Goal: Information Seeking & Learning: Learn about a topic

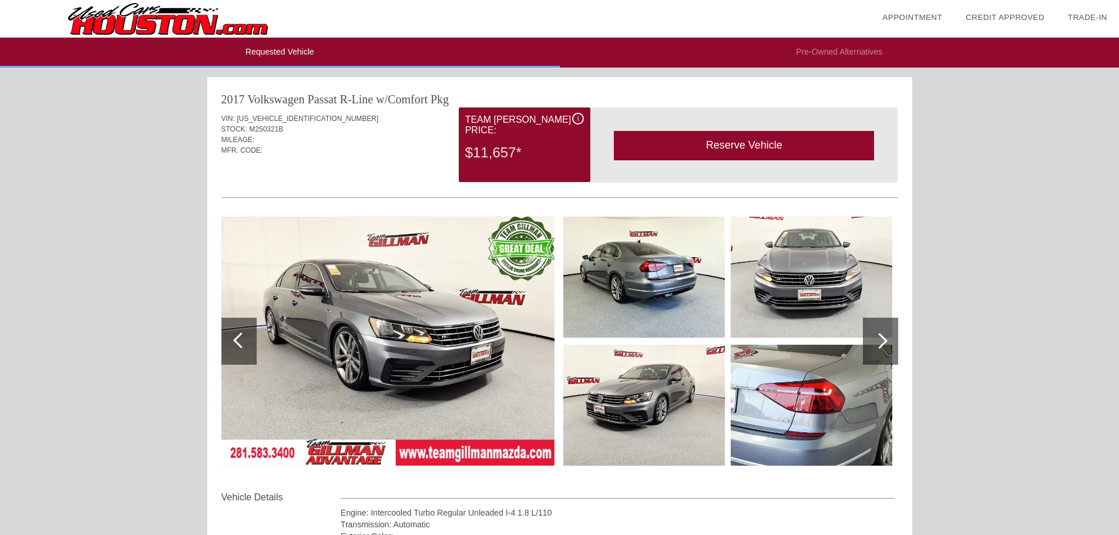
click at [578, 120] on span "i" at bounding box center [578, 119] width 2 height 8
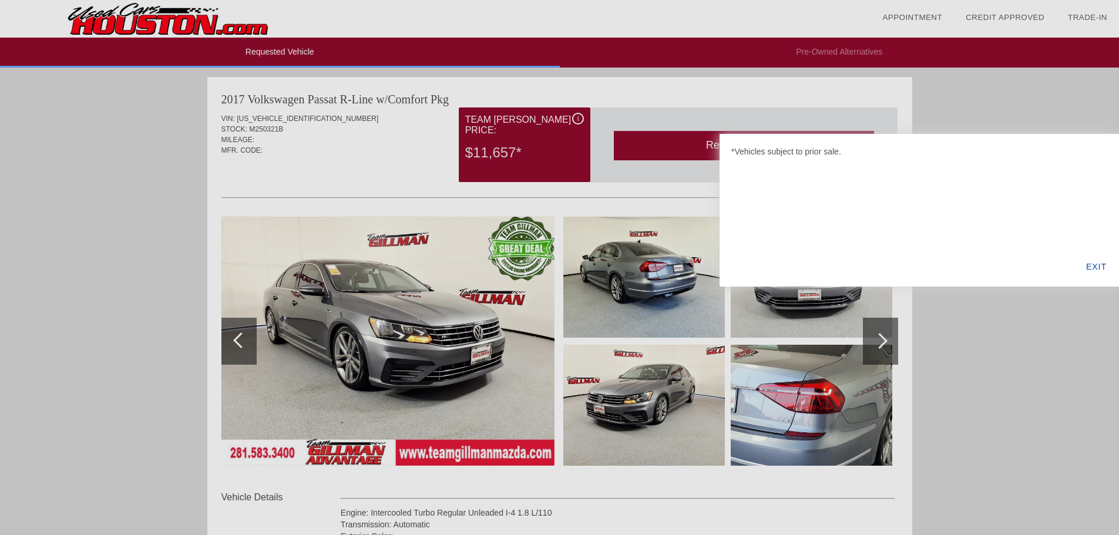
click at [578, 120] on div at bounding box center [559, 267] width 1119 height 535
click at [1103, 266] on div "EXIT" at bounding box center [1095, 267] width 45 height 40
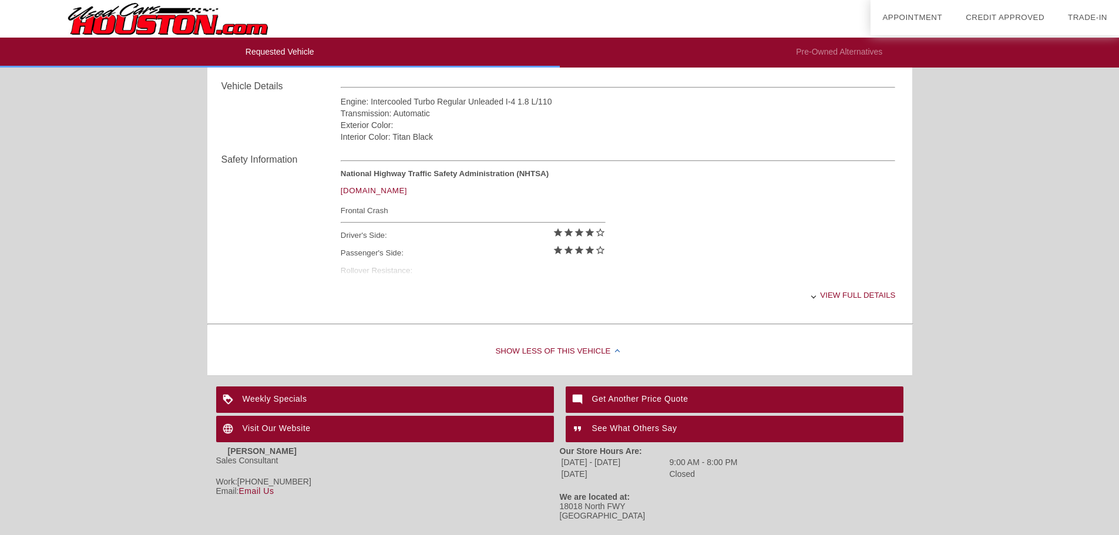
scroll to position [432, 0]
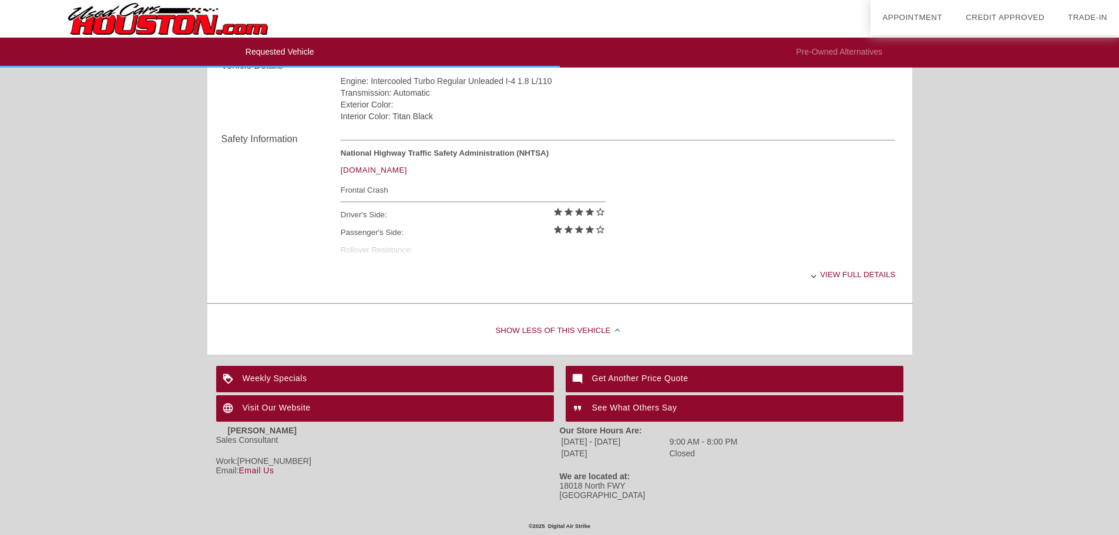
click at [554, 325] on div "Show Less of this Vehicle" at bounding box center [559, 331] width 705 height 47
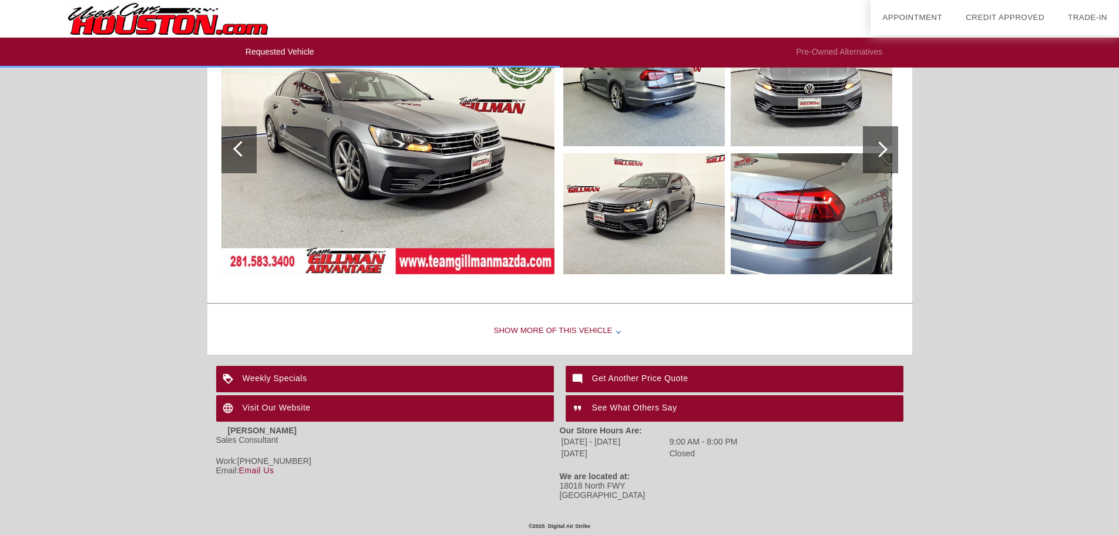
scroll to position [15, 0]
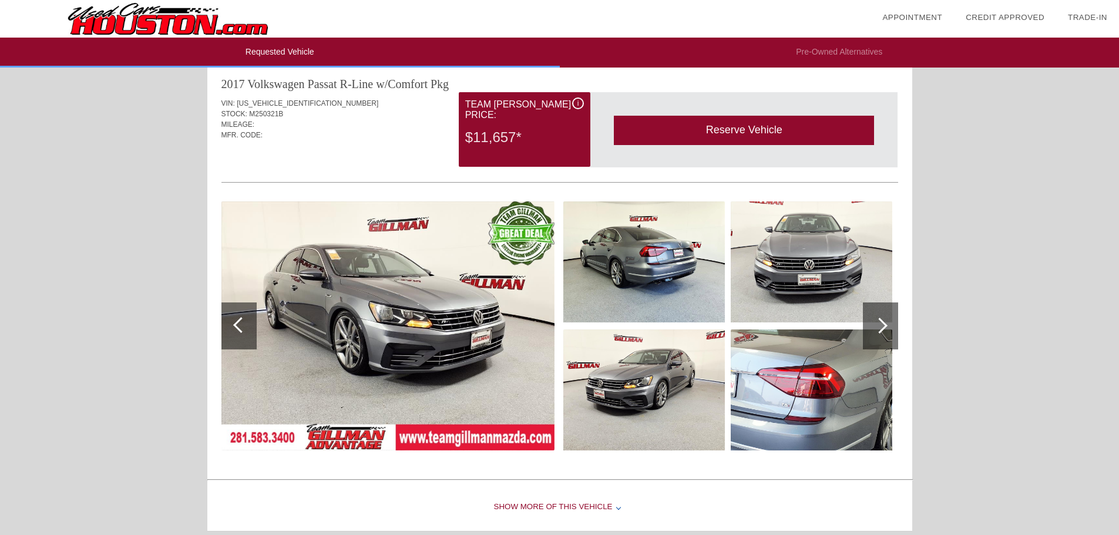
click at [896, 328] on div at bounding box center [880, 325] width 35 height 47
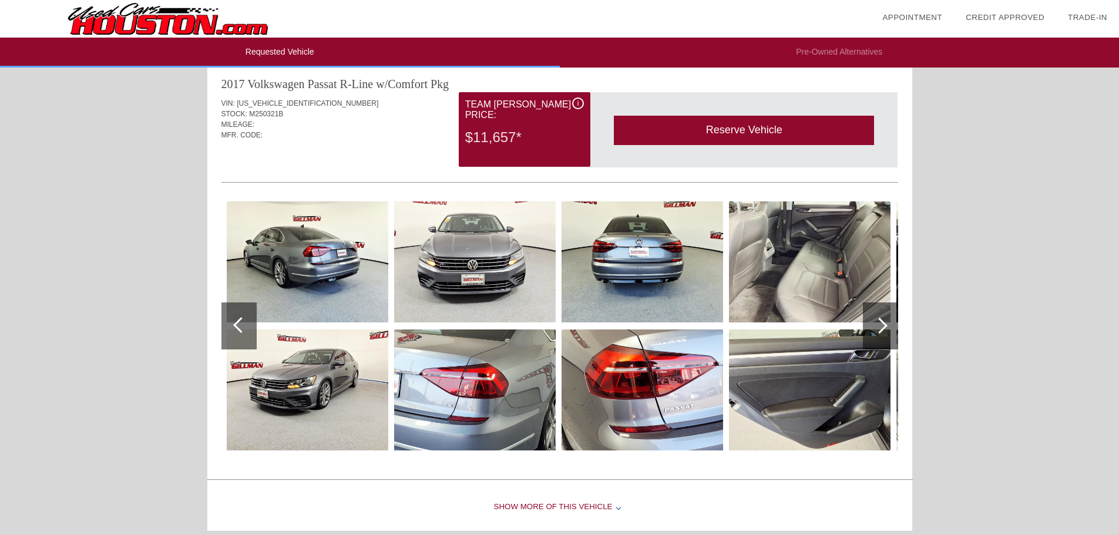
click at [895, 328] on div at bounding box center [880, 325] width 35 height 47
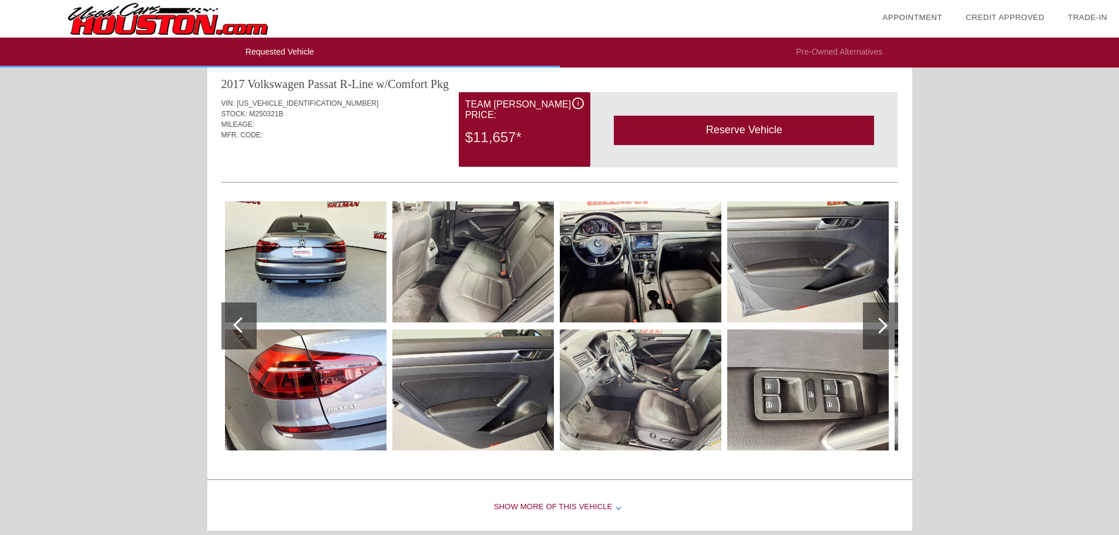
click at [895, 328] on div at bounding box center [880, 325] width 35 height 47
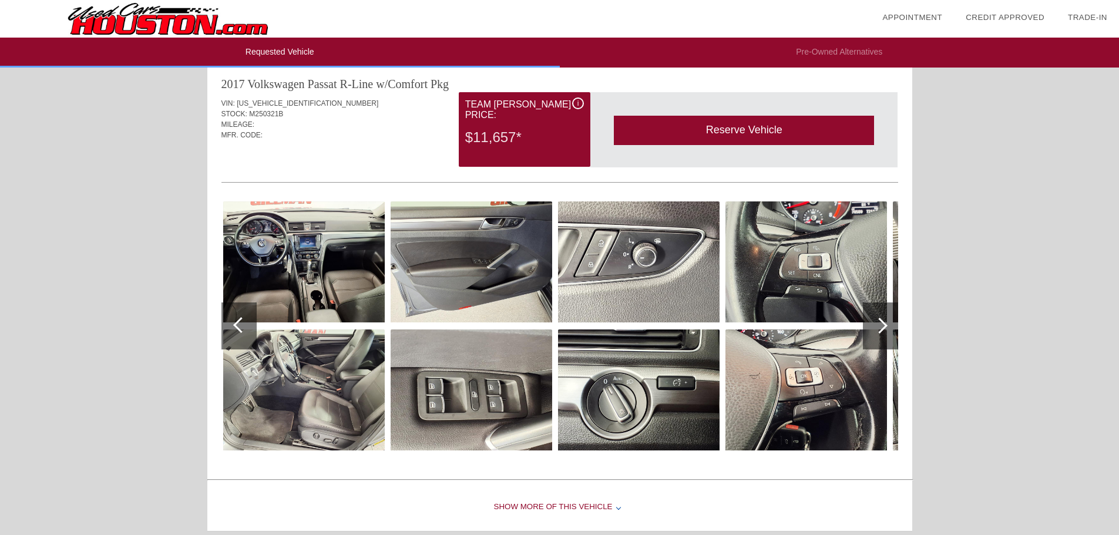
click at [895, 328] on div at bounding box center [880, 325] width 35 height 47
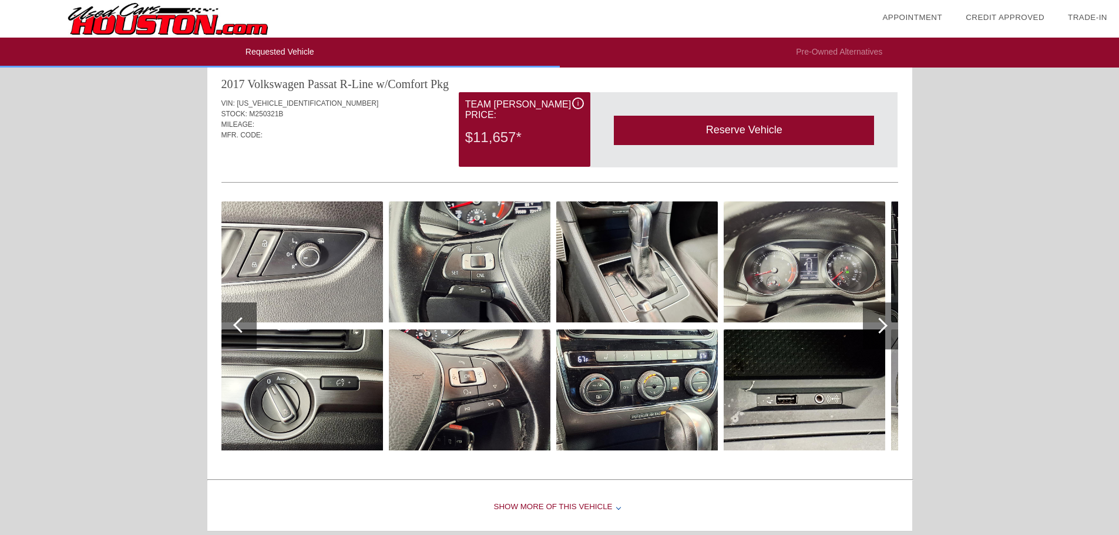
click at [895, 328] on div at bounding box center [880, 325] width 35 height 47
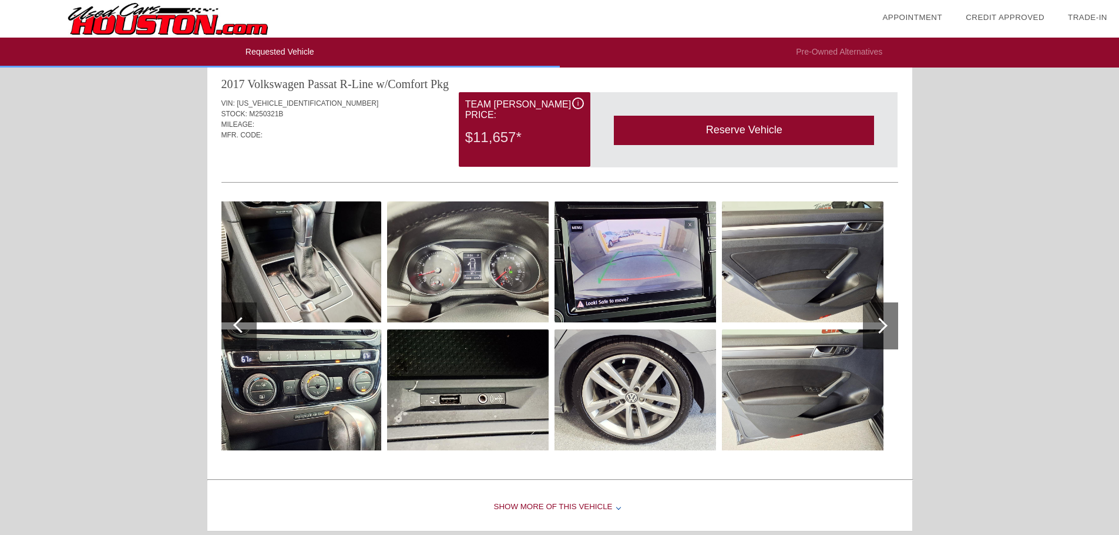
click at [895, 328] on div at bounding box center [880, 325] width 35 height 47
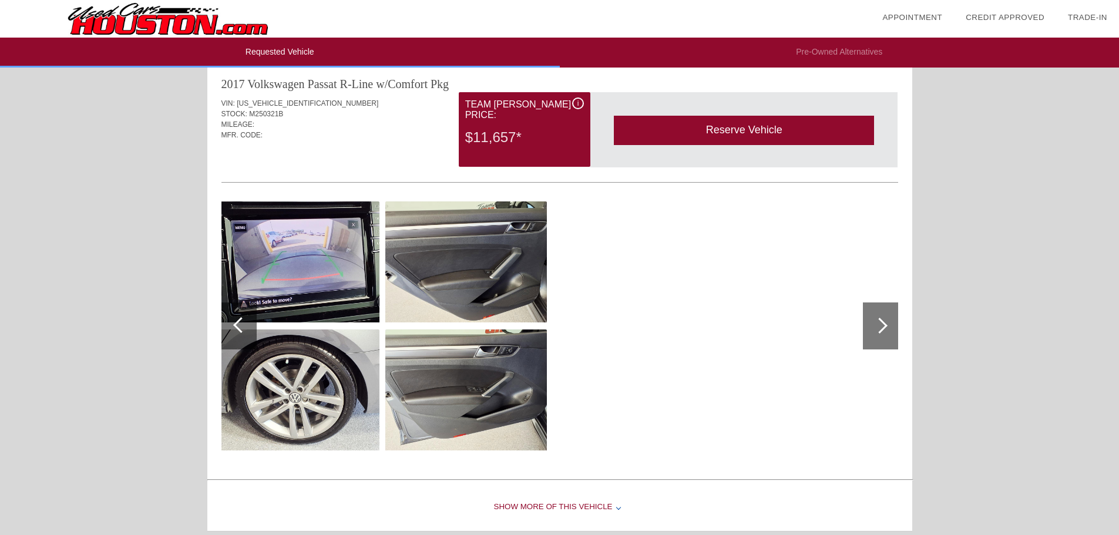
click at [895, 328] on div at bounding box center [880, 325] width 35 height 47
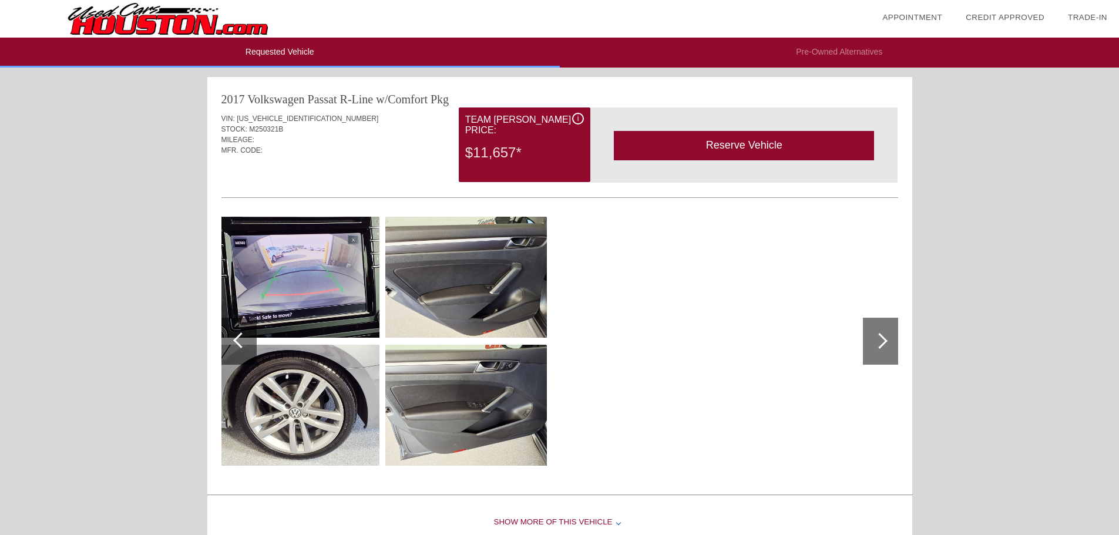
click at [729, 150] on div "Reserve Vehicle" at bounding box center [744, 145] width 260 height 29
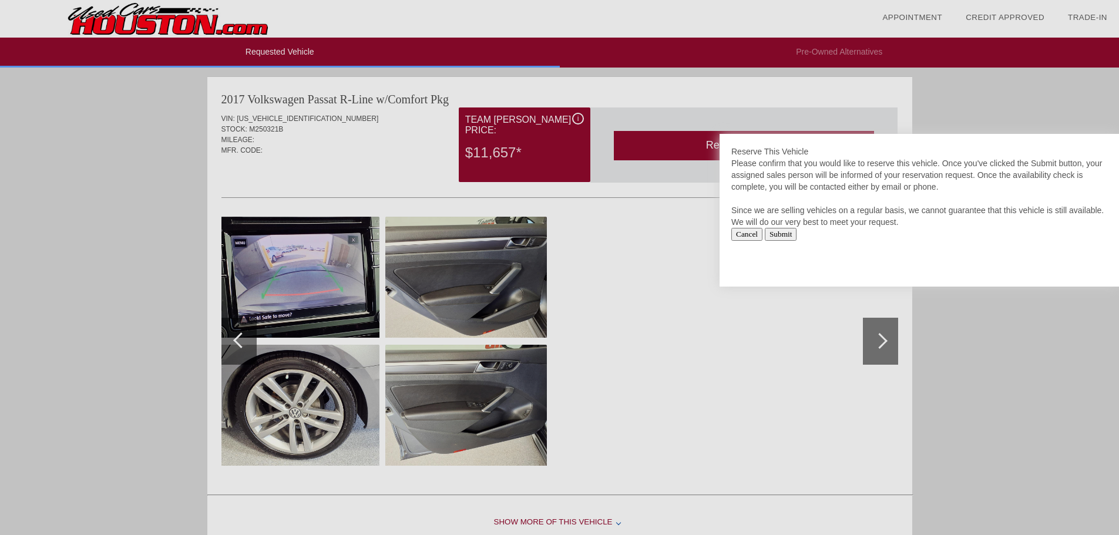
click at [750, 239] on input "Cancel" at bounding box center [746, 234] width 31 height 13
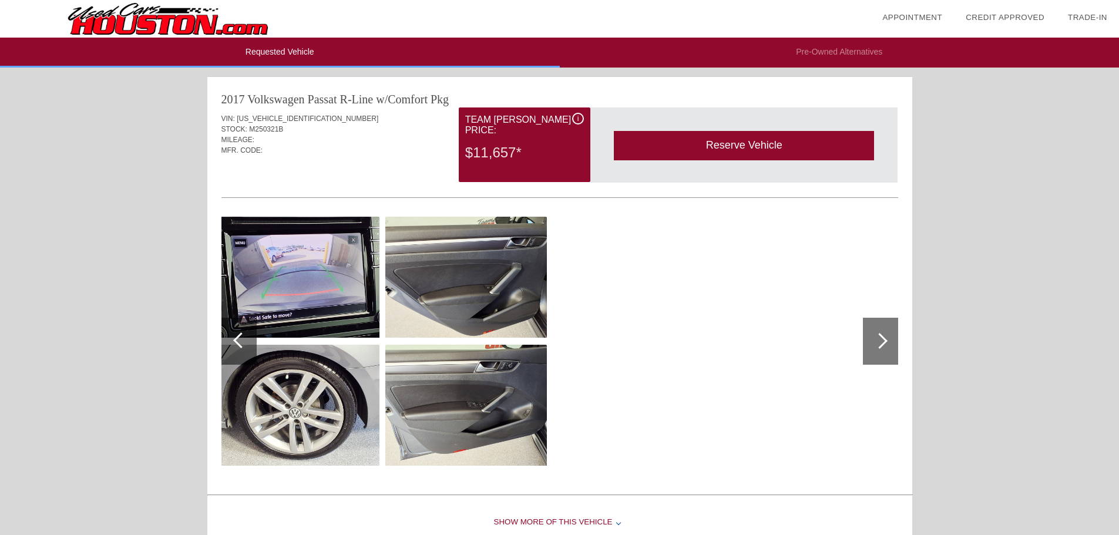
click at [874, 47] on li "Pre-Owned Alternatives" at bounding box center [840, 53] width 560 height 30
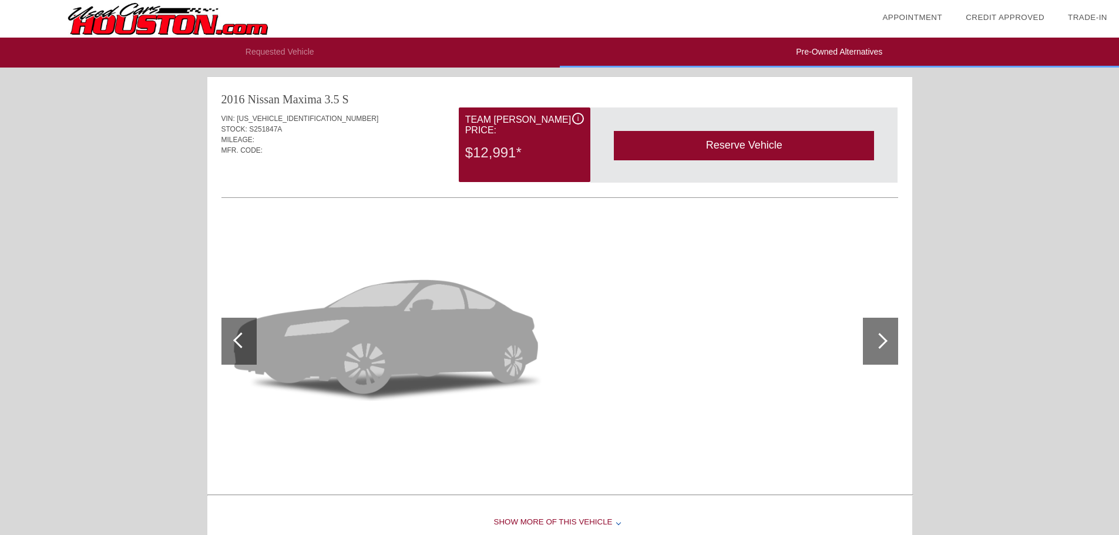
click at [1073, 23] on div "Trade-In" at bounding box center [1087, 18] width 39 height 12
click at [1077, 19] on link "Trade-In" at bounding box center [1087, 17] width 39 height 9
click at [882, 339] on div at bounding box center [879, 341] width 16 height 16
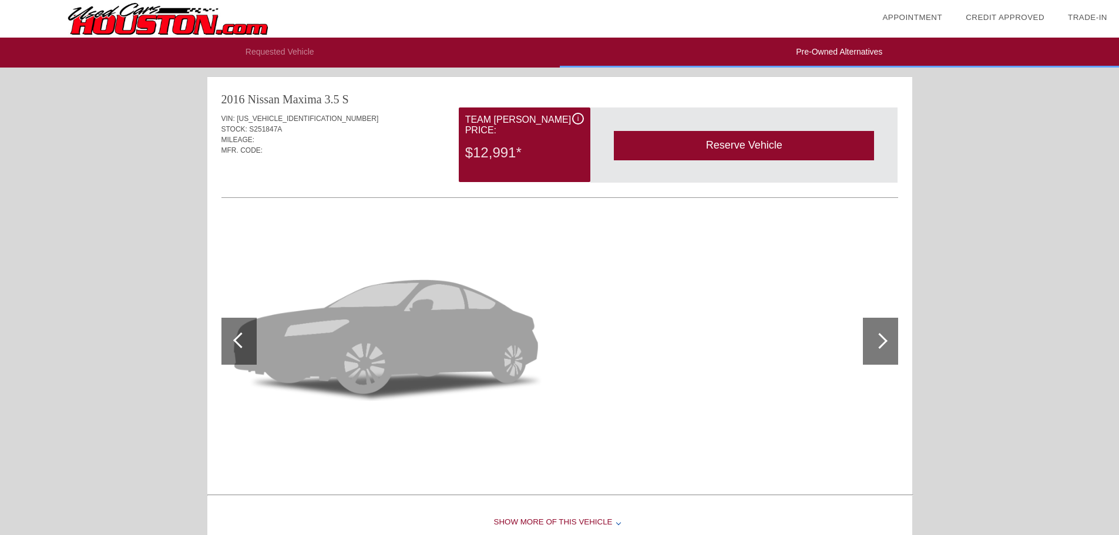
click at [882, 339] on div at bounding box center [879, 341] width 16 height 16
click at [245, 342] on div at bounding box center [241, 340] width 16 height 16
click at [1005, 16] on link "Credit Approved" at bounding box center [1004, 17] width 79 height 9
click at [290, 45] on li "Requested Vehicle" at bounding box center [280, 53] width 560 height 30
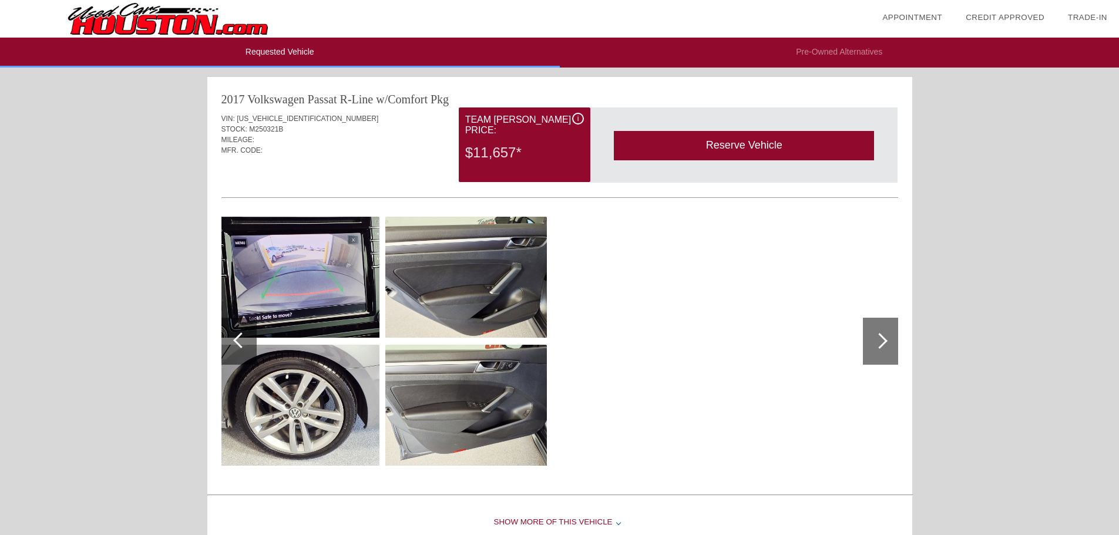
click at [242, 333] on div at bounding box center [241, 340] width 16 height 16
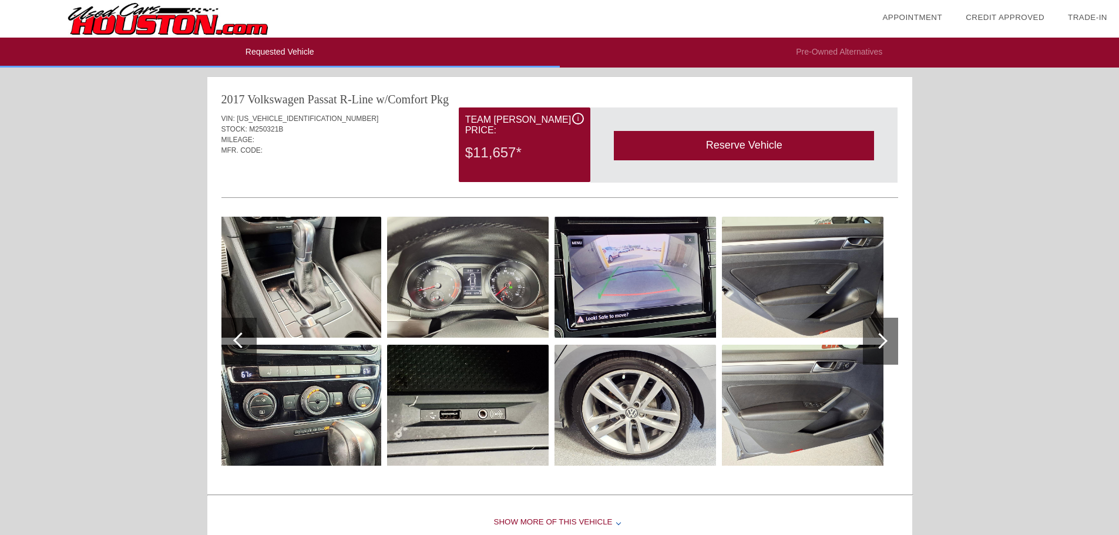
click at [242, 333] on div at bounding box center [241, 340] width 16 height 16
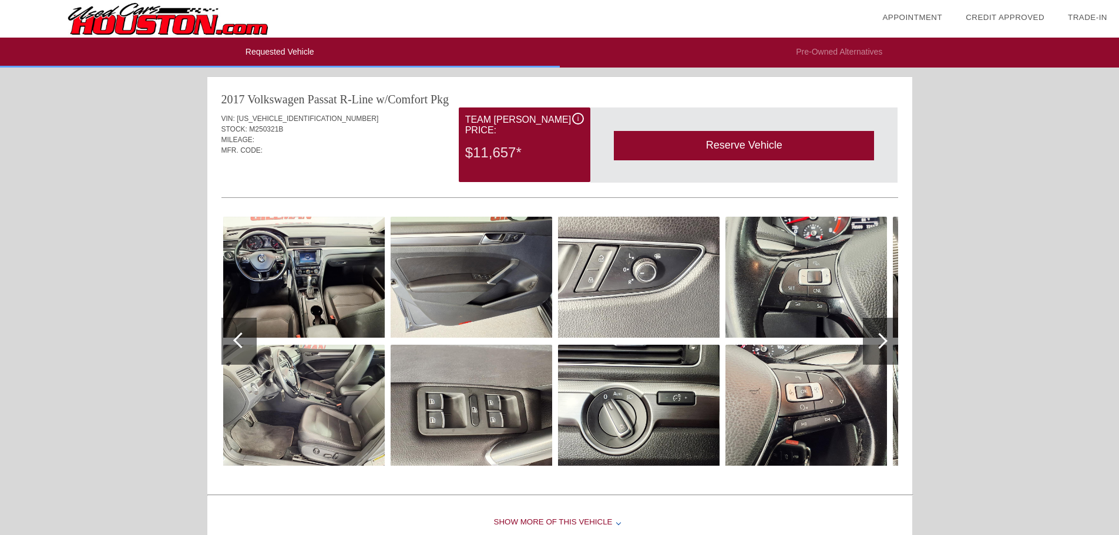
click at [242, 333] on div at bounding box center [241, 340] width 16 height 16
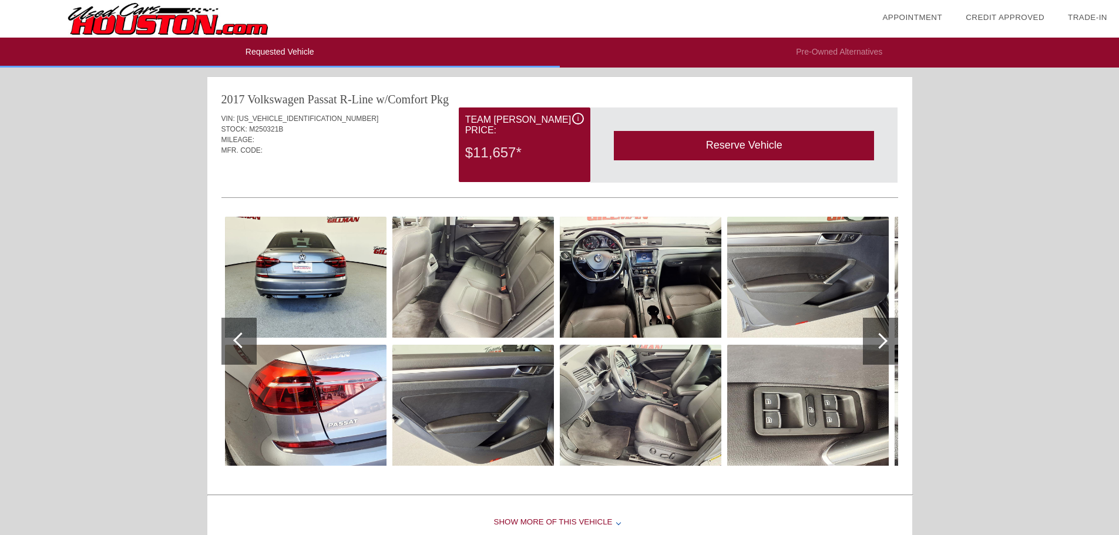
click at [242, 333] on div at bounding box center [241, 340] width 16 height 16
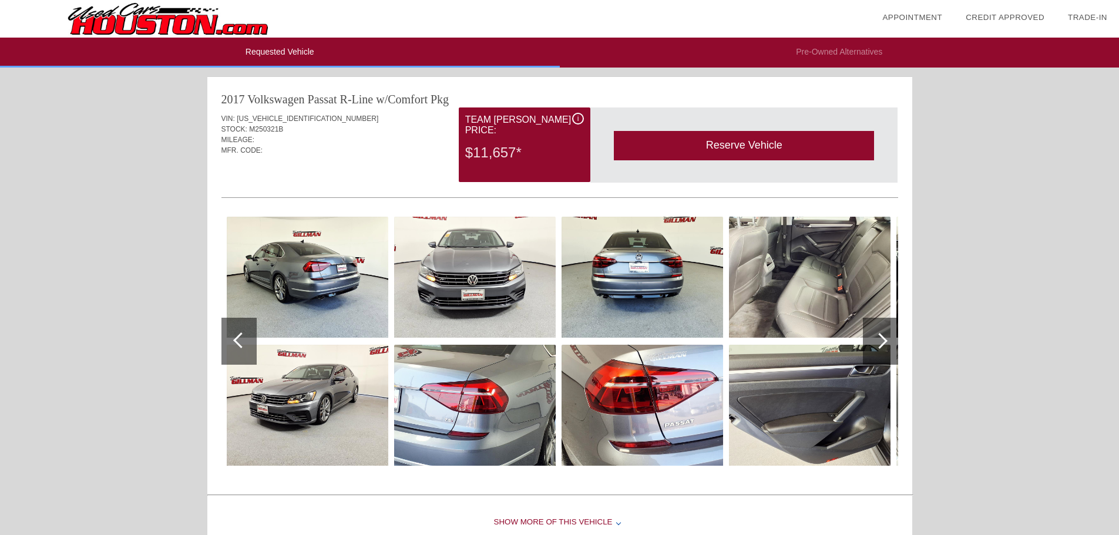
click at [242, 333] on div at bounding box center [241, 340] width 16 height 16
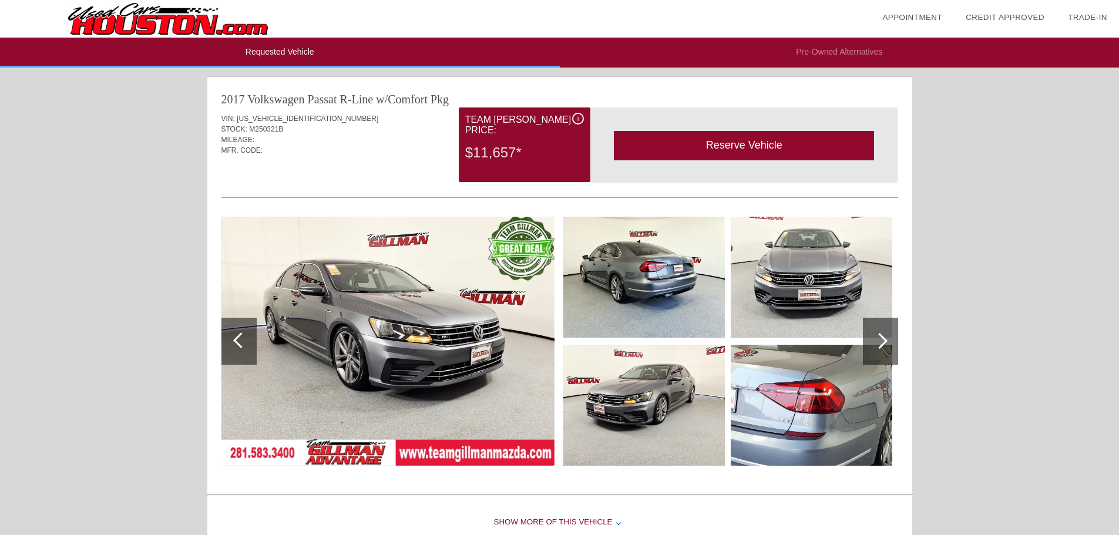
click at [342, 338] on img at bounding box center [387, 341] width 333 height 249
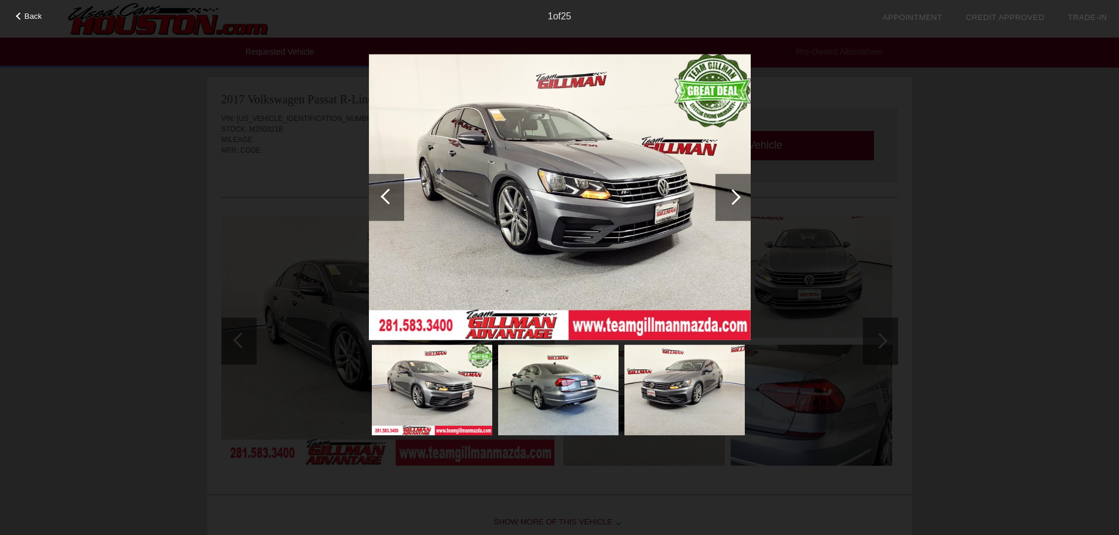
click at [730, 194] on div at bounding box center [733, 197] width 16 height 16
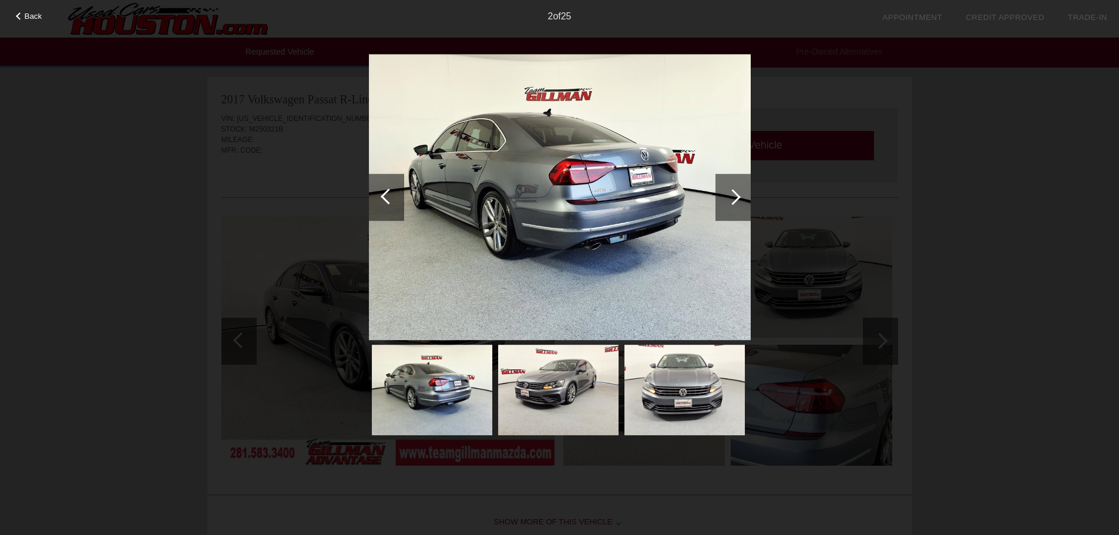
click at [730, 194] on div at bounding box center [733, 197] width 16 height 16
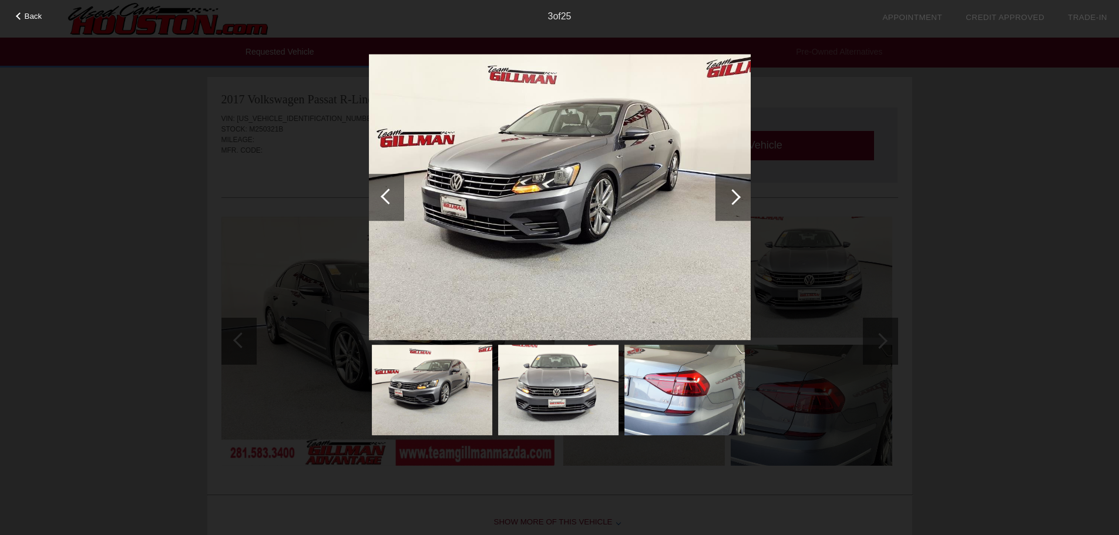
click at [730, 194] on div at bounding box center [733, 197] width 16 height 16
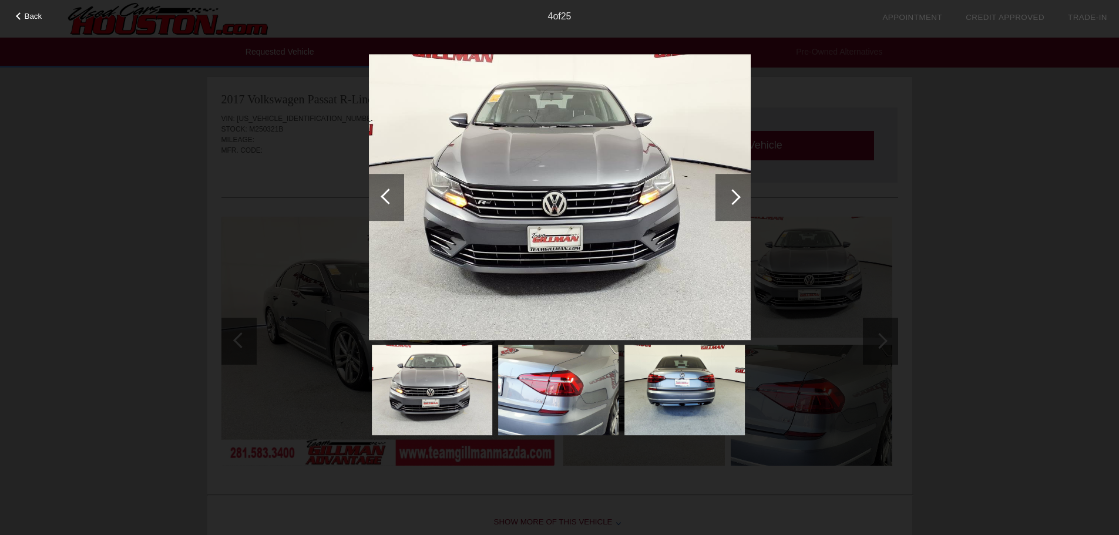
click at [730, 194] on div at bounding box center [733, 197] width 16 height 16
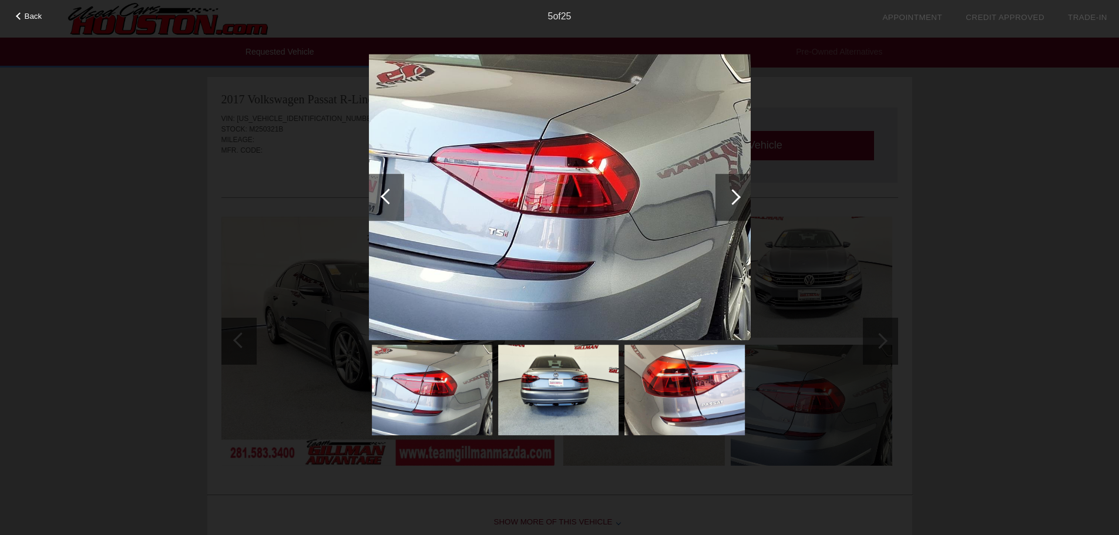
click at [730, 194] on div at bounding box center [733, 197] width 16 height 16
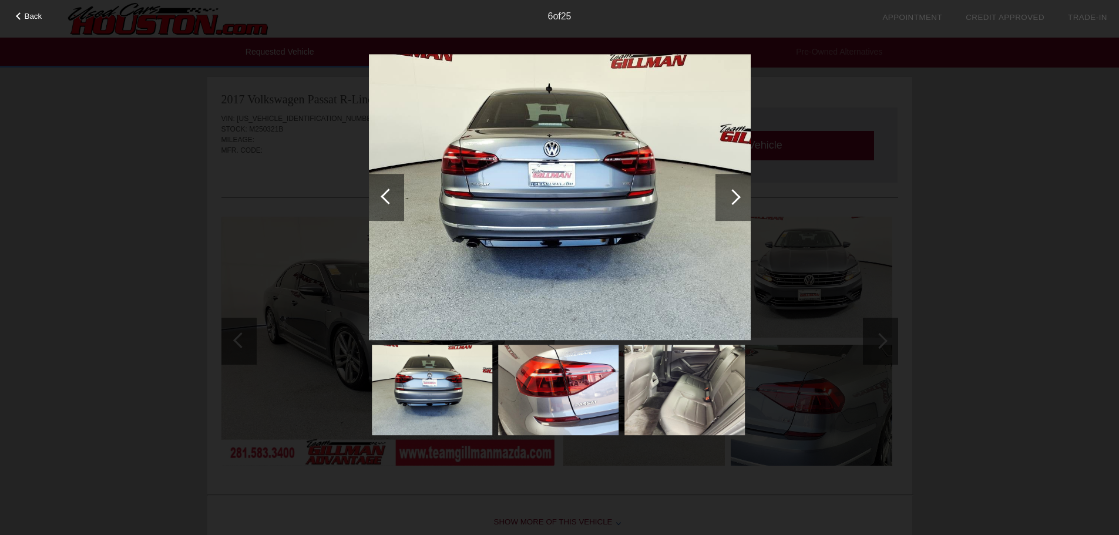
click at [730, 194] on div at bounding box center [733, 197] width 16 height 16
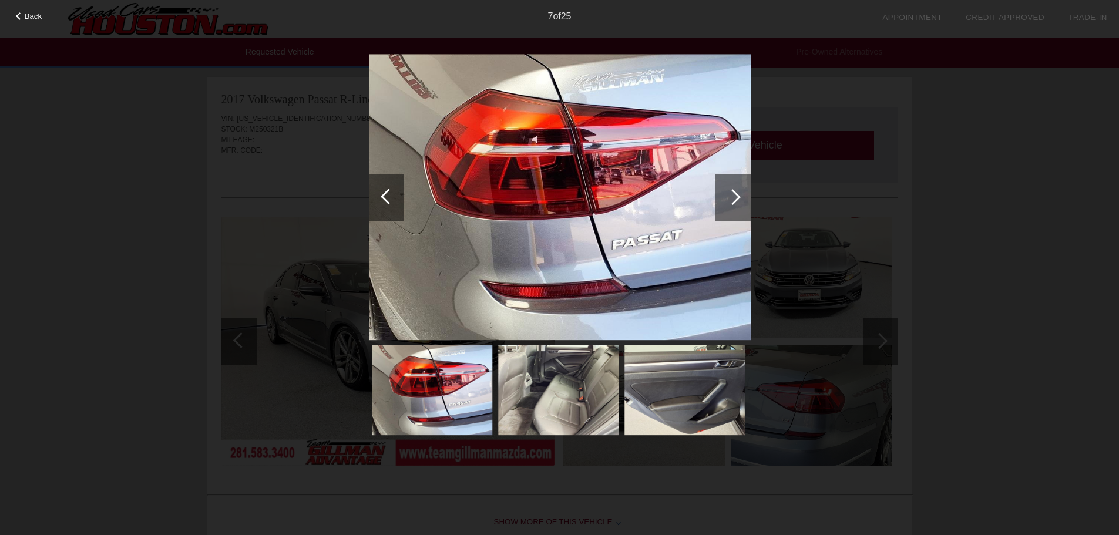
click at [730, 194] on div at bounding box center [733, 197] width 16 height 16
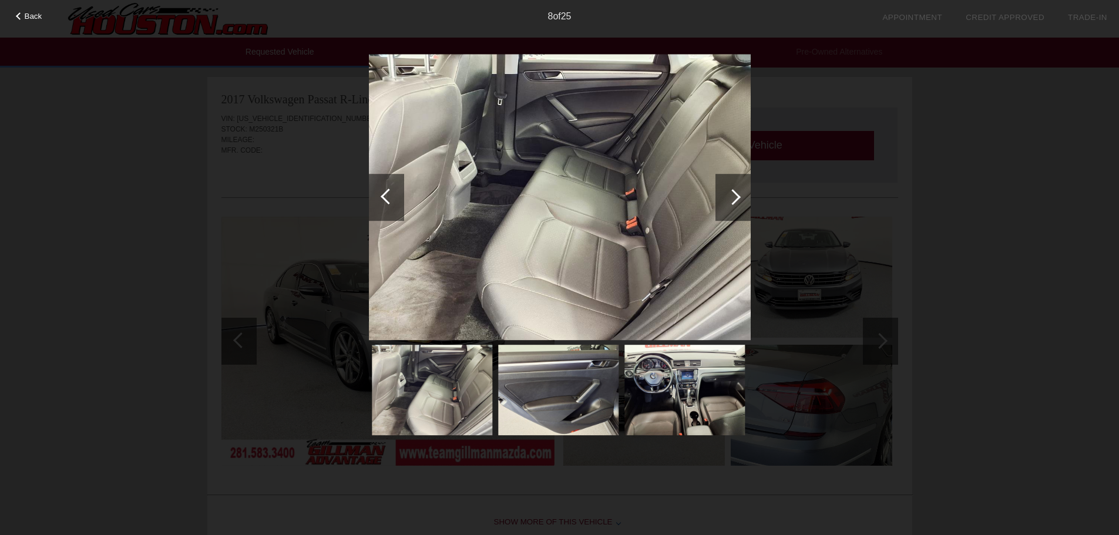
click at [730, 194] on div at bounding box center [733, 197] width 16 height 16
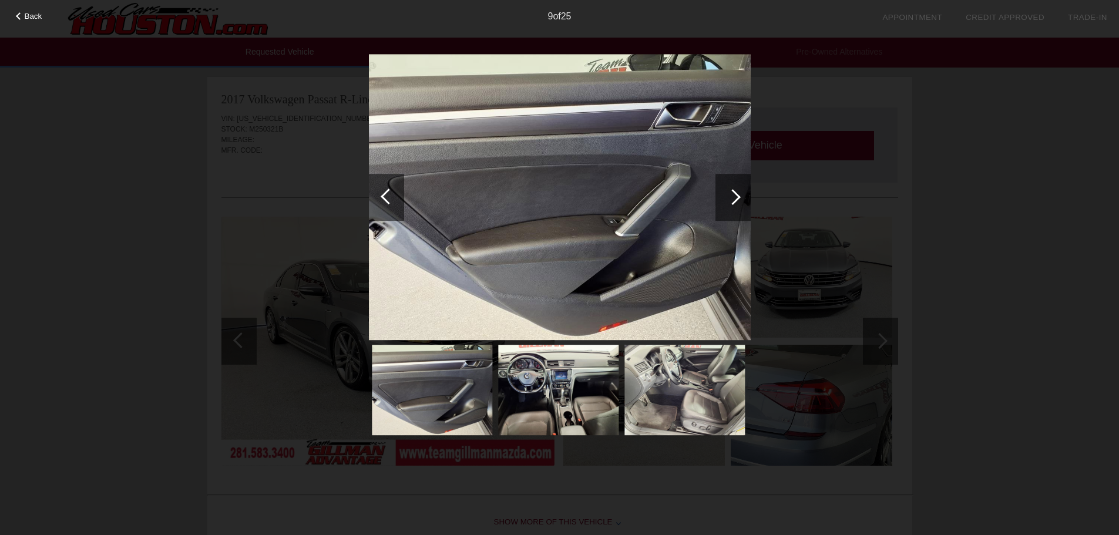
click at [730, 194] on div at bounding box center [733, 197] width 16 height 16
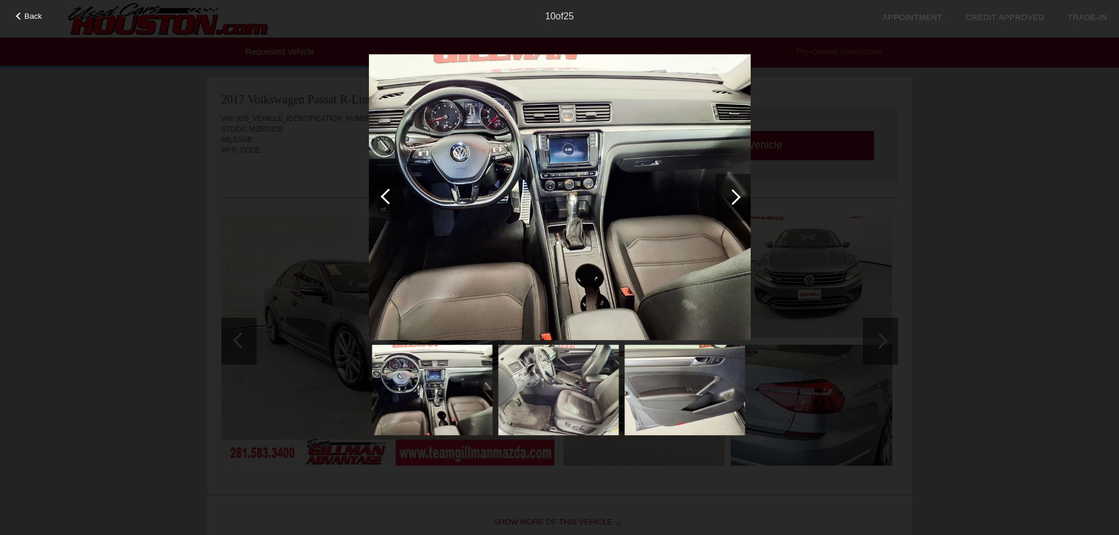
click at [730, 194] on div at bounding box center [733, 197] width 16 height 16
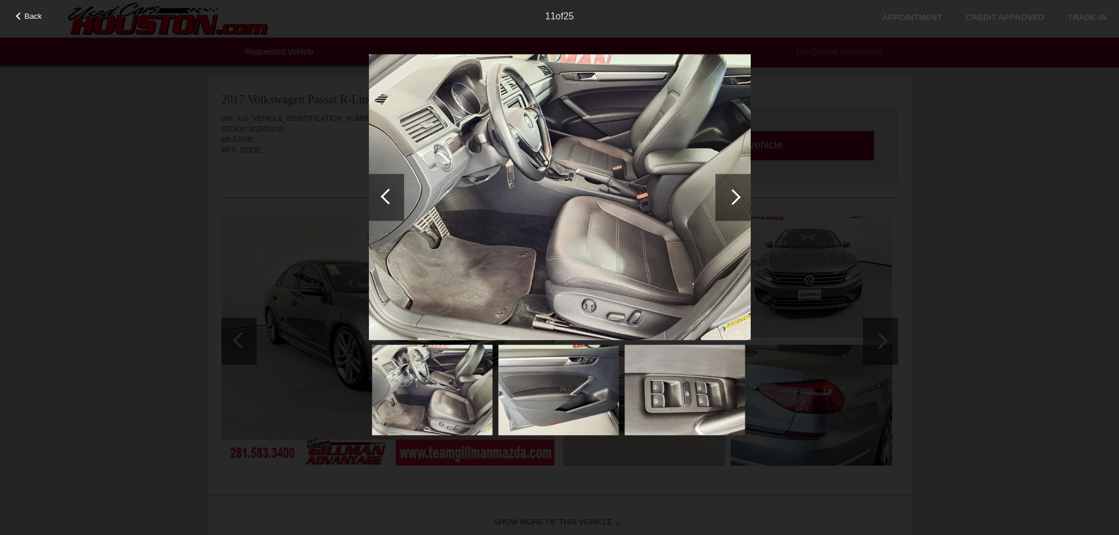
click at [730, 194] on div at bounding box center [733, 197] width 16 height 16
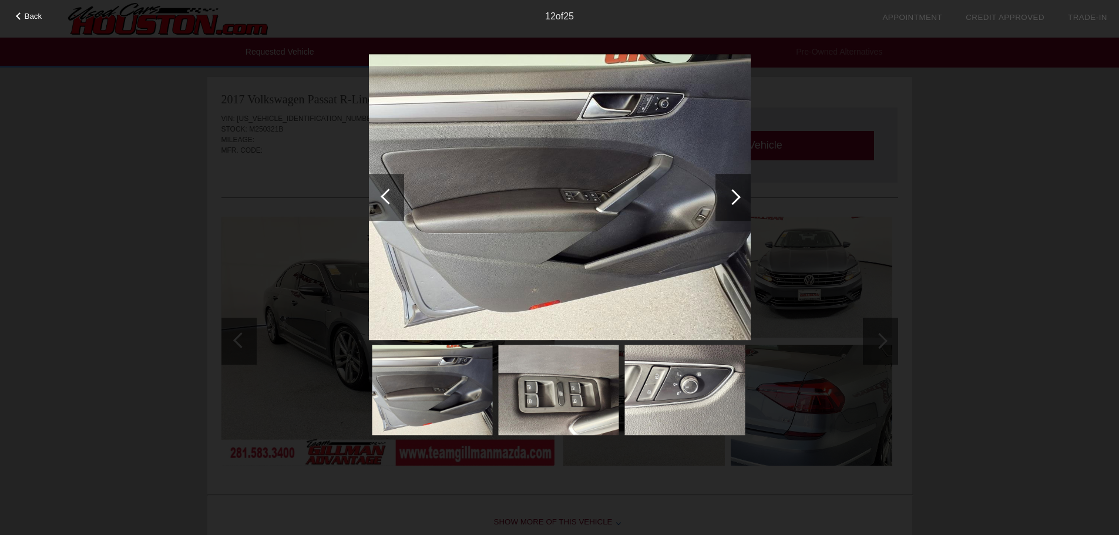
click at [725, 194] on div at bounding box center [732, 197] width 35 height 47
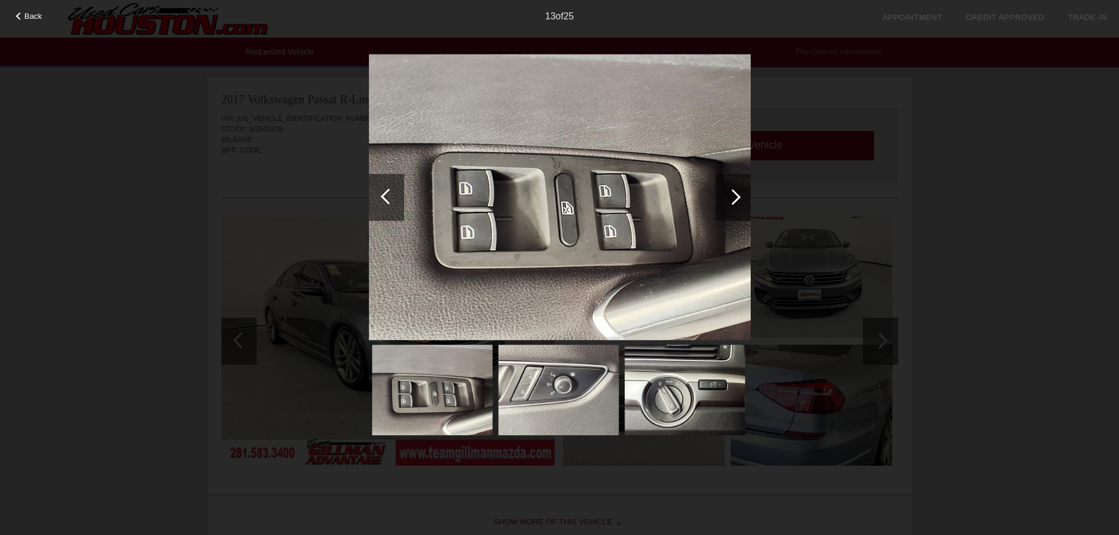
click at [741, 195] on div at bounding box center [732, 197] width 35 height 47
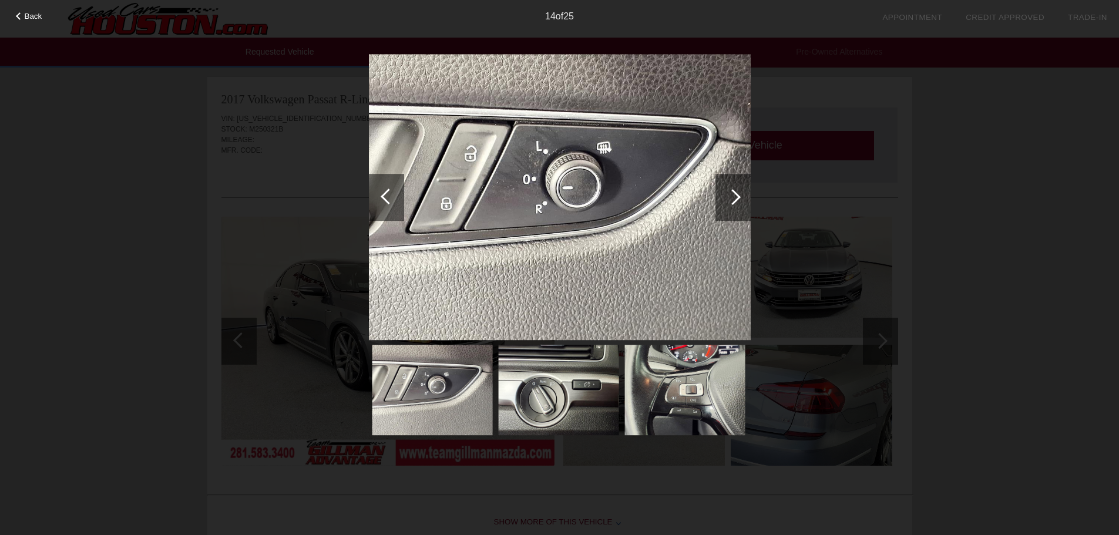
click at [741, 195] on div at bounding box center [732, 197] width 35 height 47
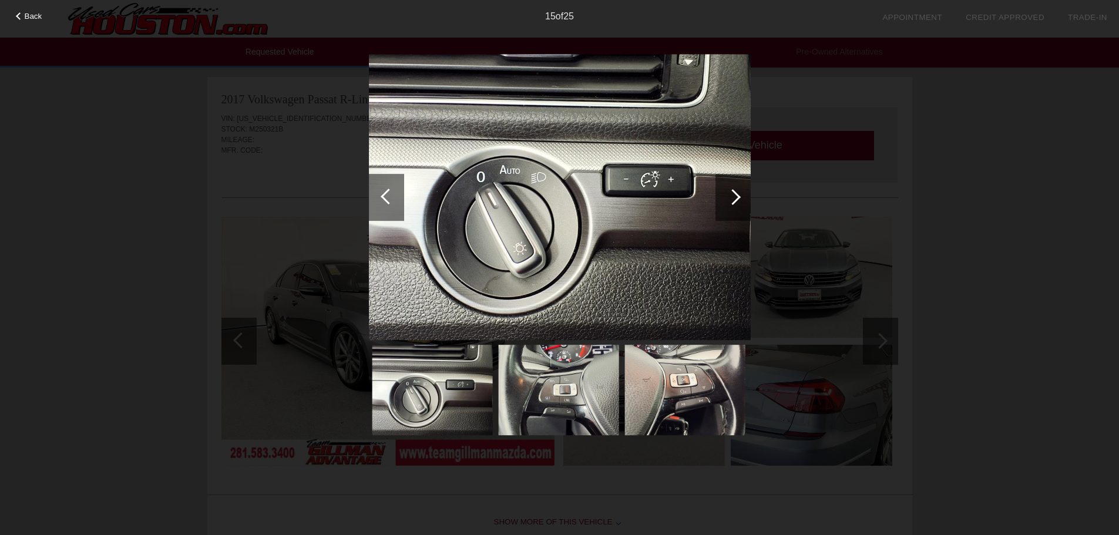
click at [741, 195] on div at bounding box center [732, 197] width 35 height 47
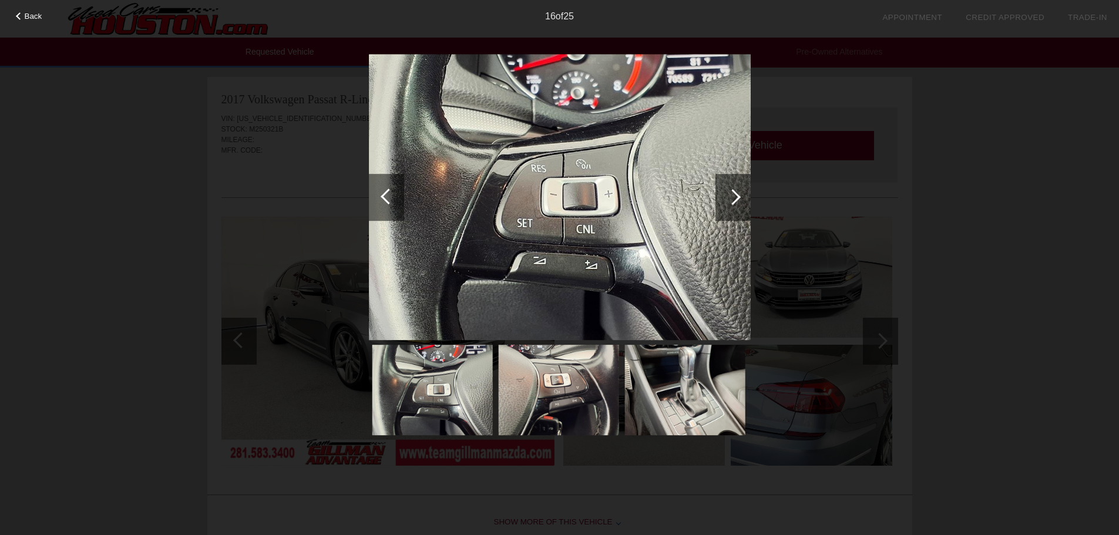
click at [741, 195] on div at bounding box center [732, 197] width 35 height 47
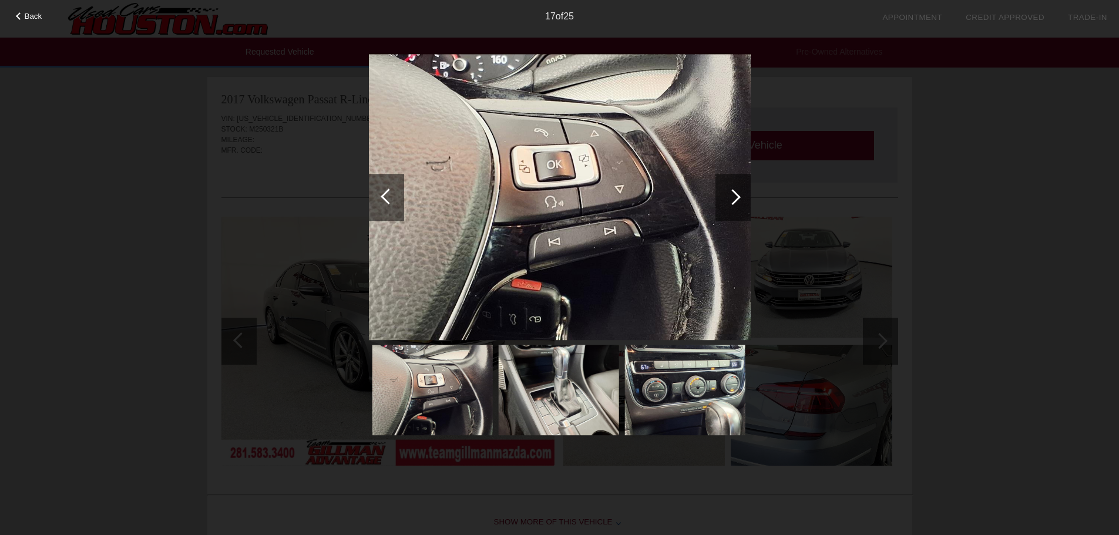
click at [391, 198] on div at bounding box center [389, 197] width 16 height 16
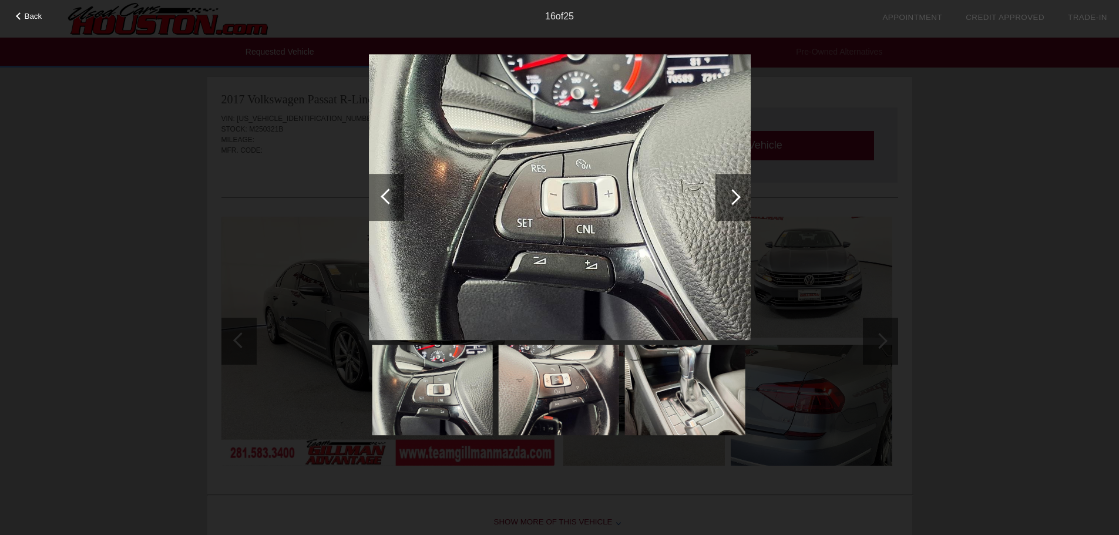
click at [723, 197] on div at bounding box center [732, 197] width 35 height 47
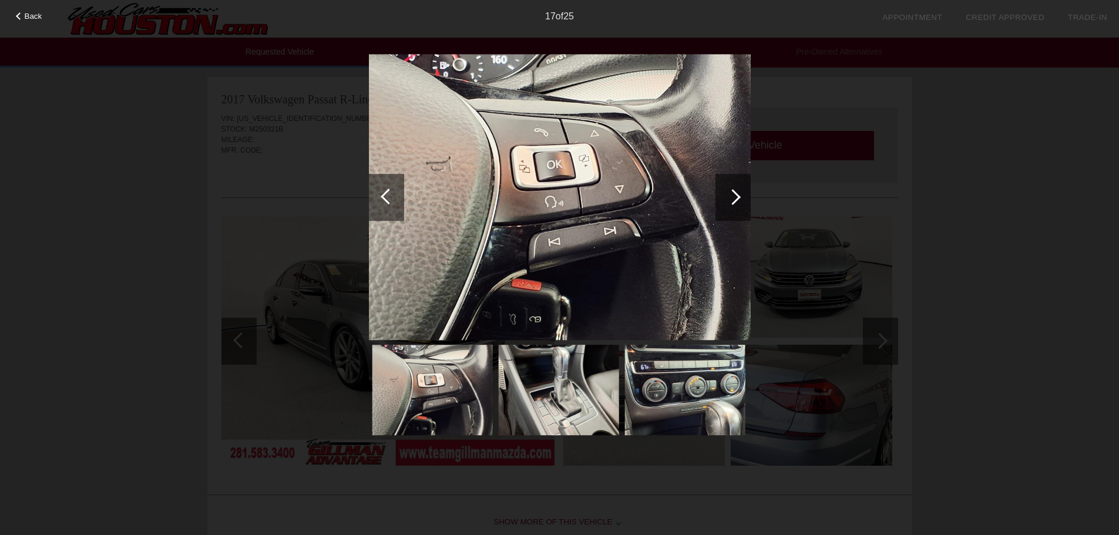
click at [723, 197] on div at bounding box center [732, 197] width 35 height 47
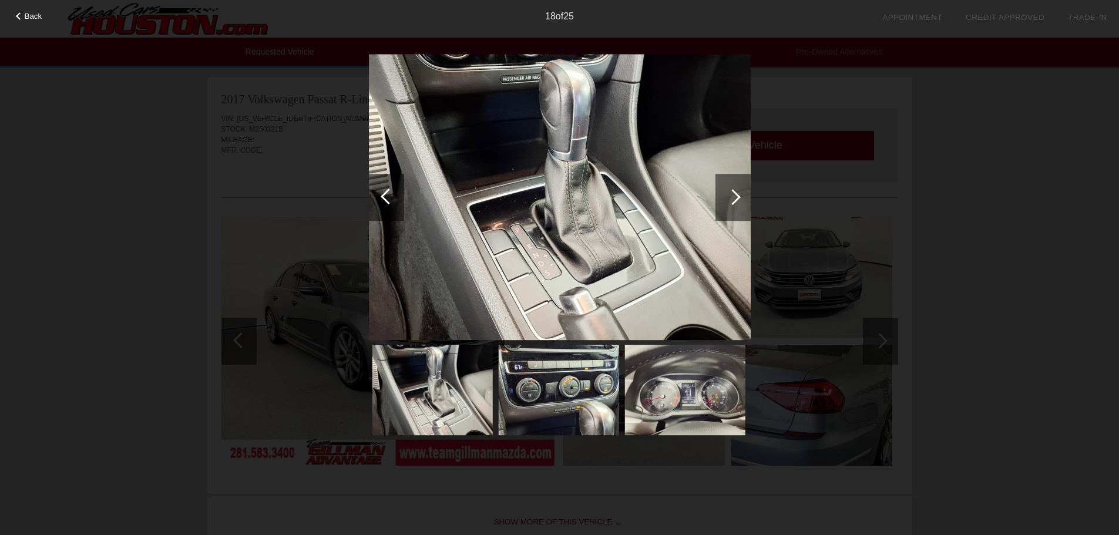
click at [723, 197] on div at bounding box center [732, 197] width 35 height 47
